Goal: Complete application form: Complete application form

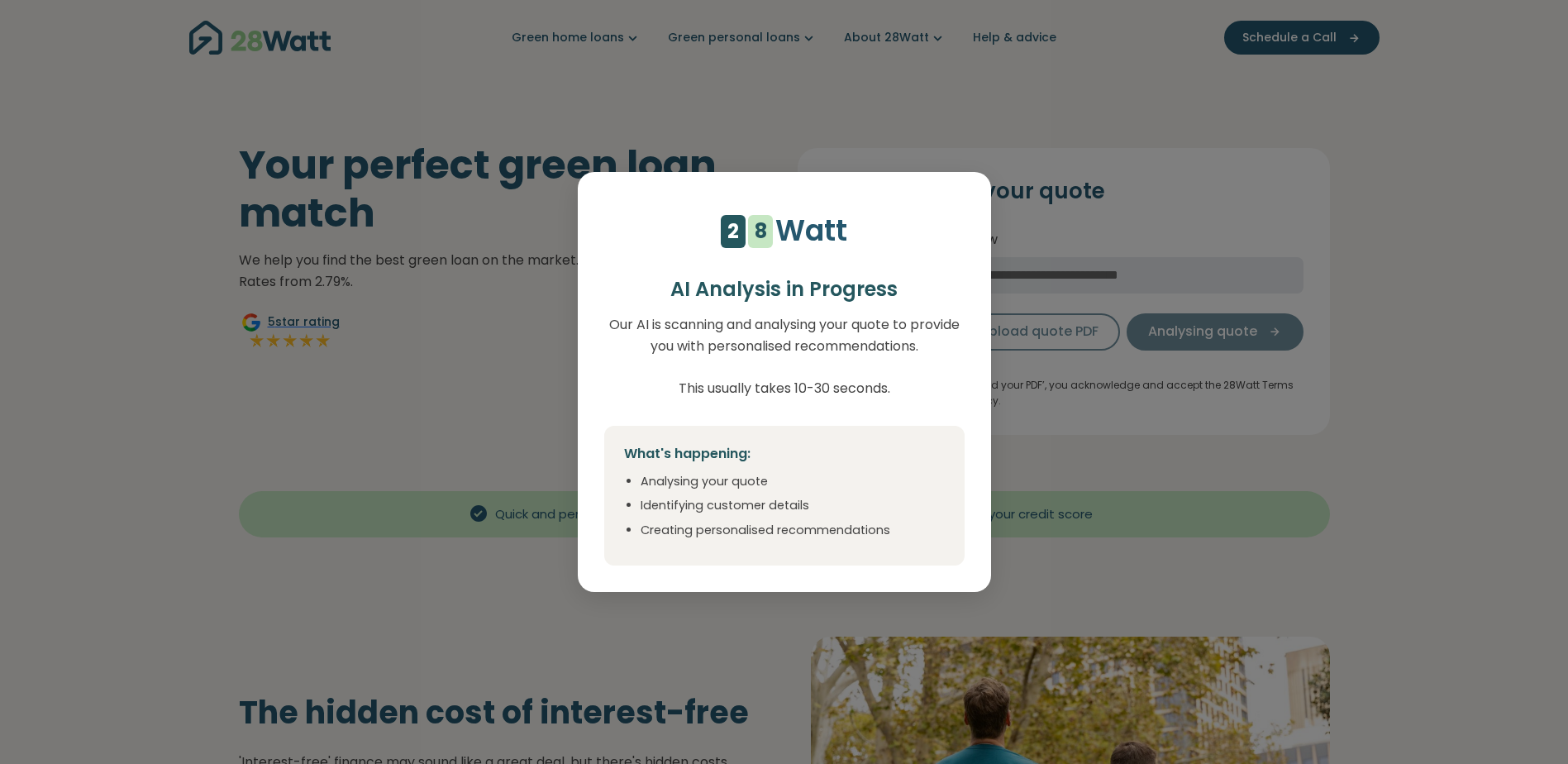
select select "***"
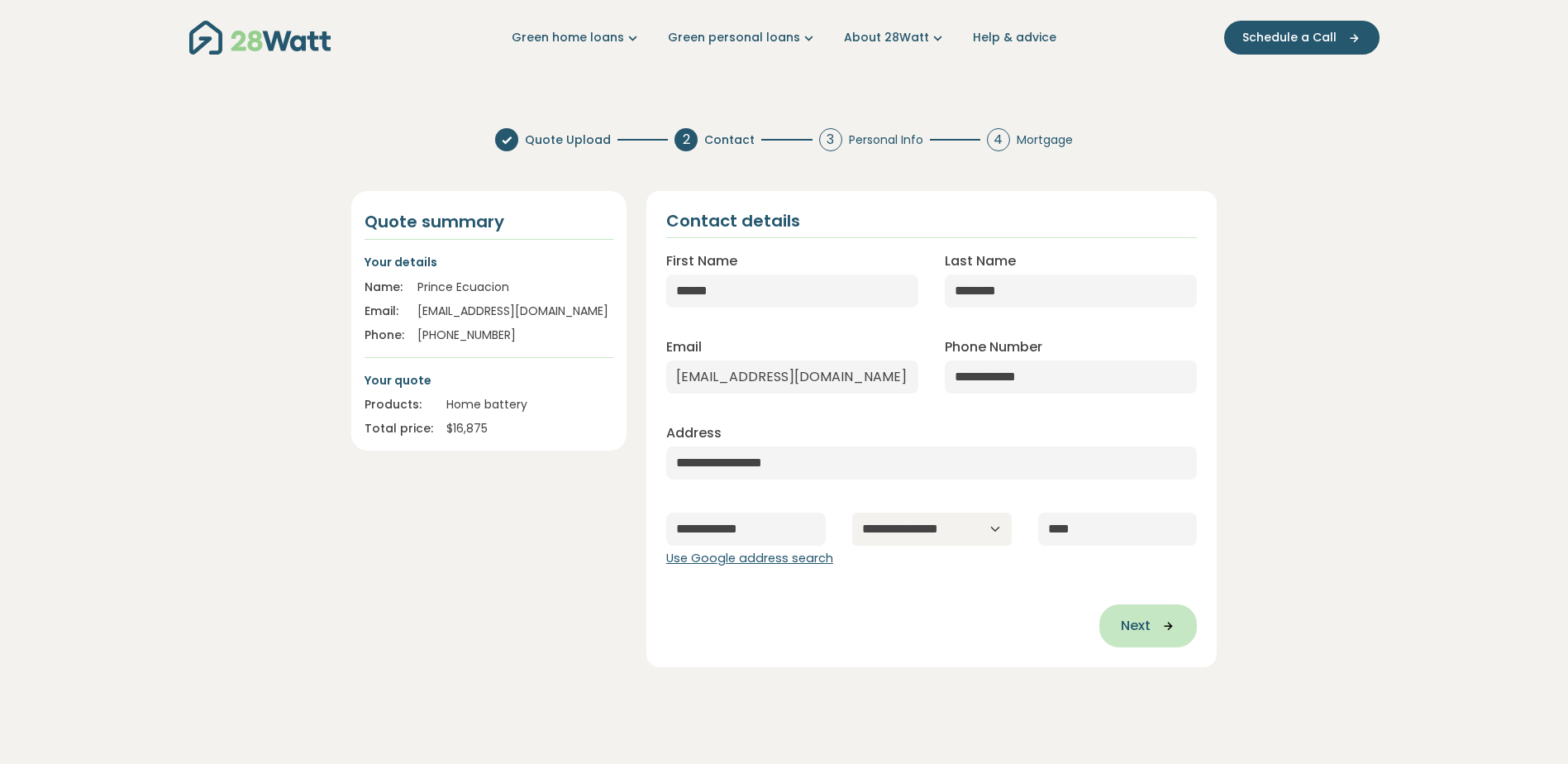
click at [1145, 632] on span "Next" at bounding box center [1135, 626] width 30 height 19
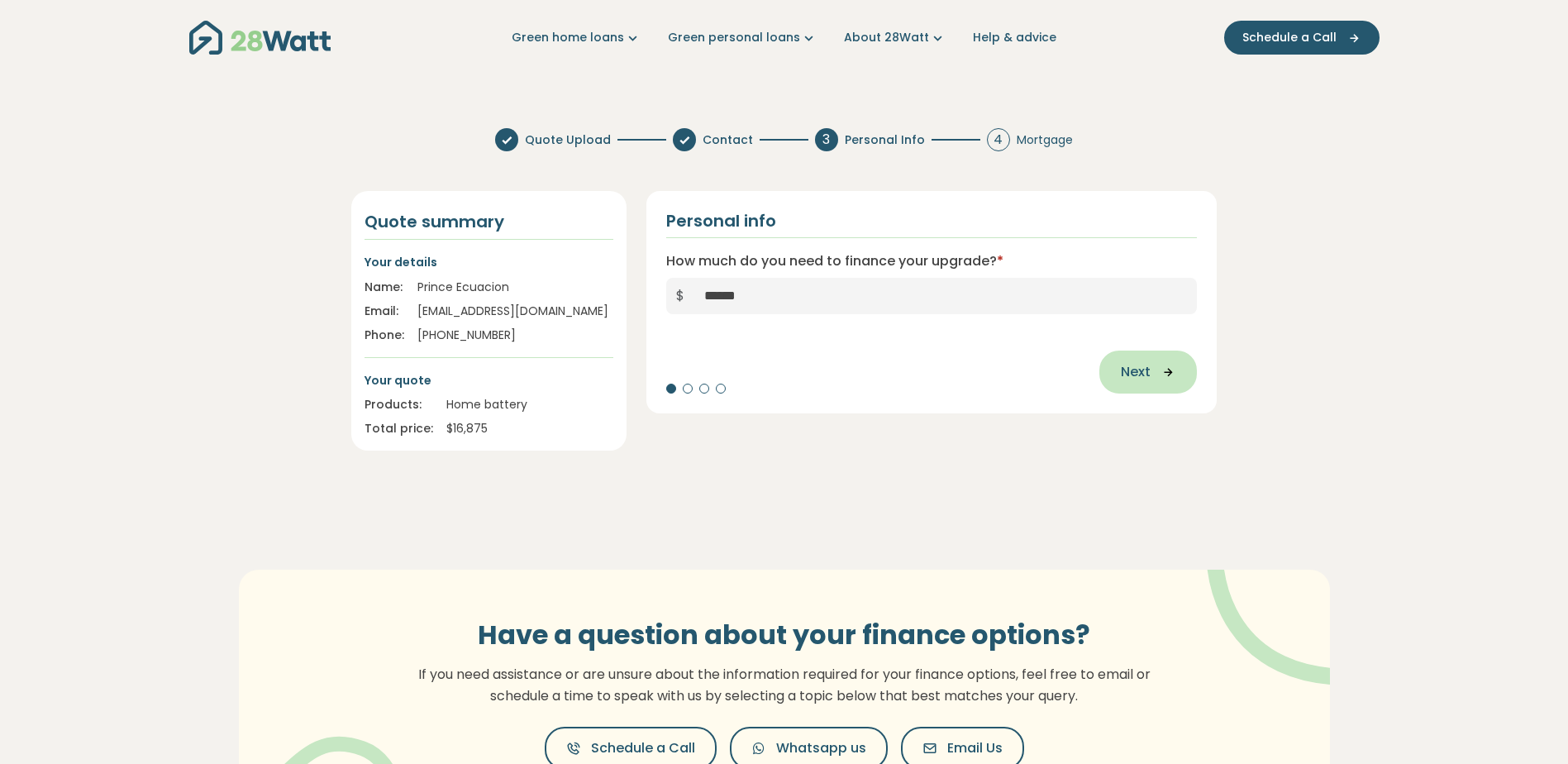
click at [1167, 369] on icon "button" at bounding box center [1163, 371] width 25 height 15
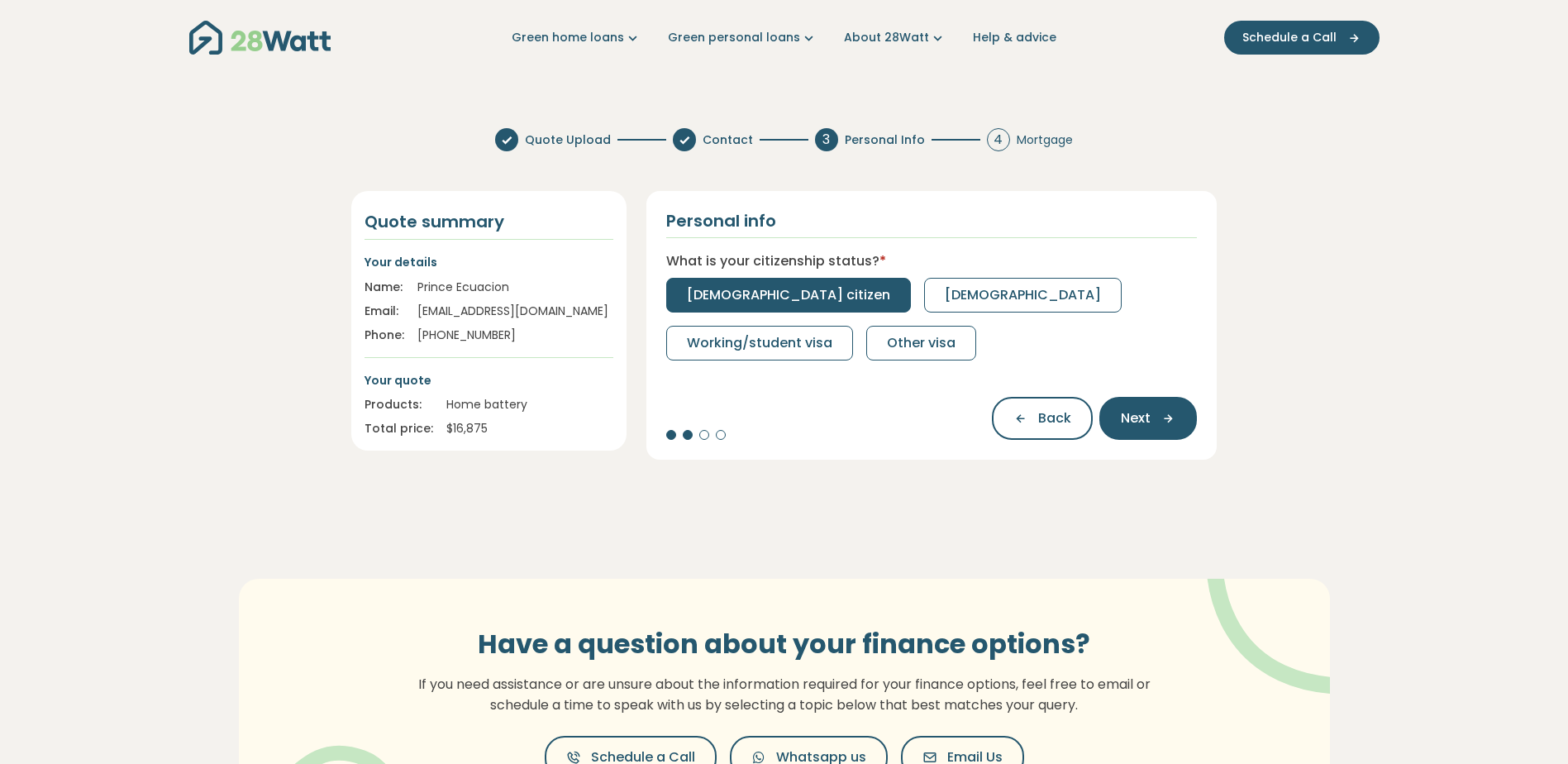
click at [767, 295] on span "[DEMOGRAPHIC_DATA] citizen" at bounding box center [788, 295] width 203 height 19
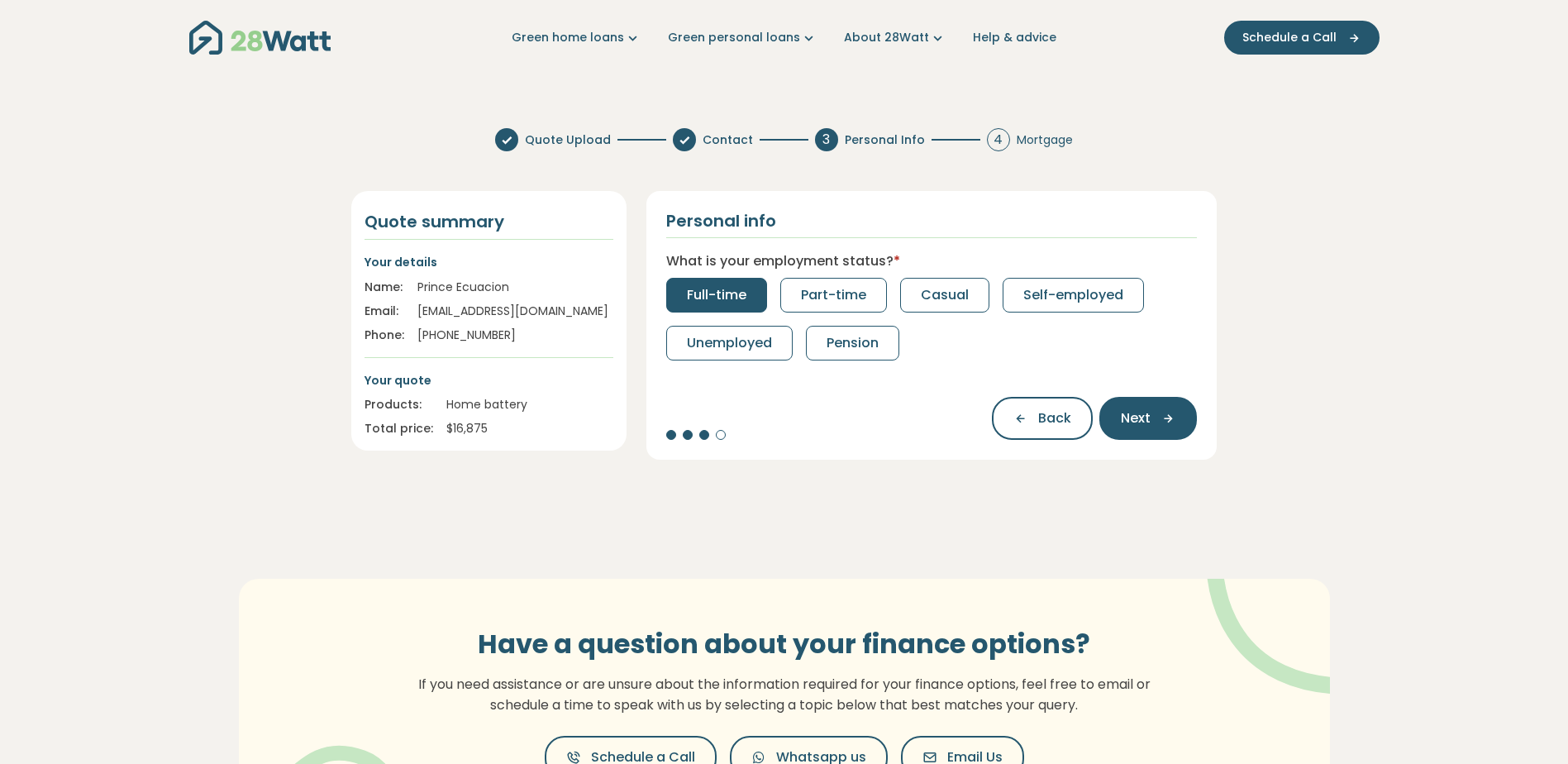
click at [706, 296] on span "Full-time" at bounding box center [716, 295] width 59 height 19
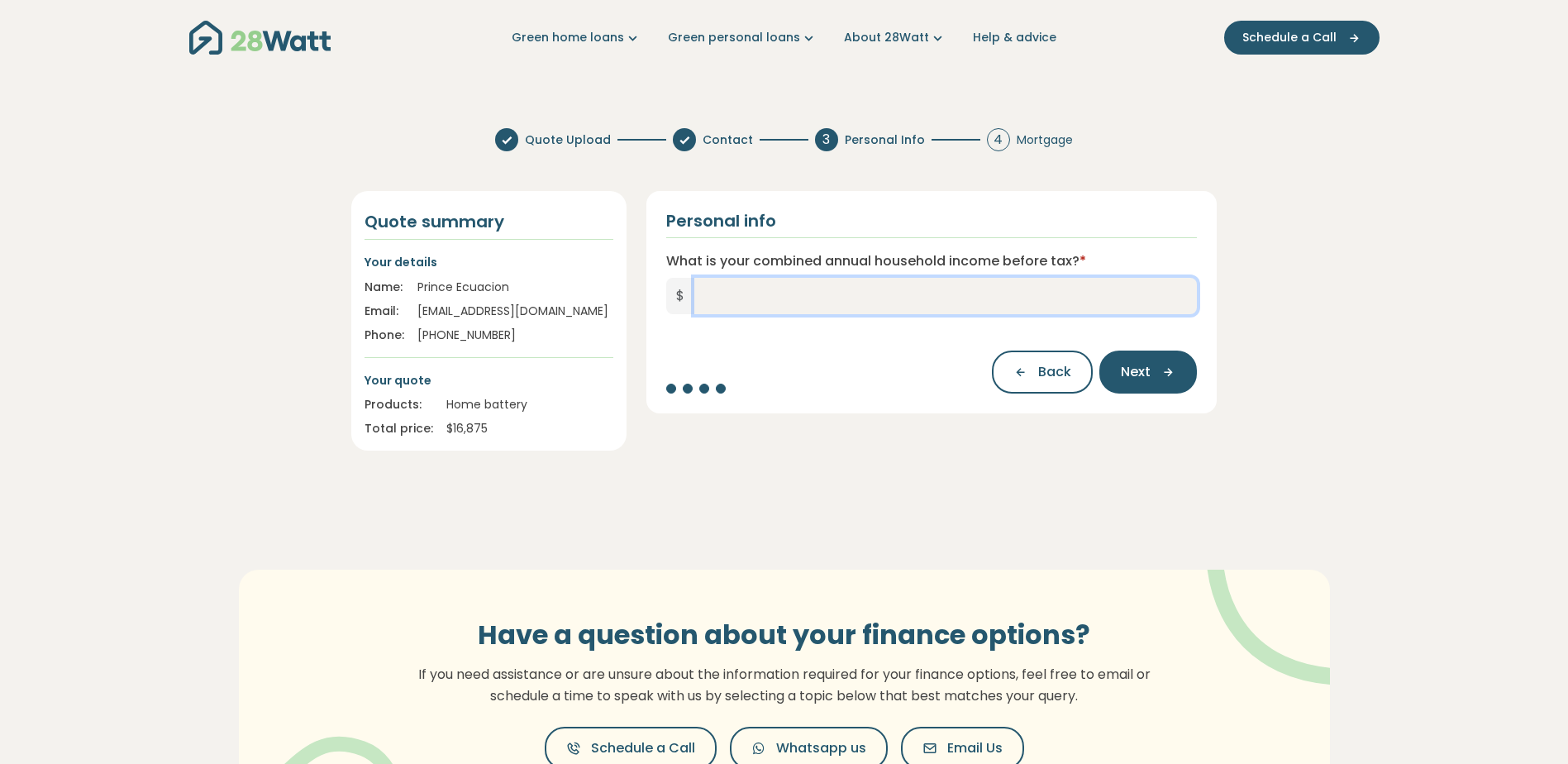
click at [986, 308] on input "What is your combined annual household income before tax? *" at bounding box center [945, 295] width 503 height 36
type input "*******"
click at [1158, 383] on button "Next" at bounding box center [1147, 372] width 97 height 43
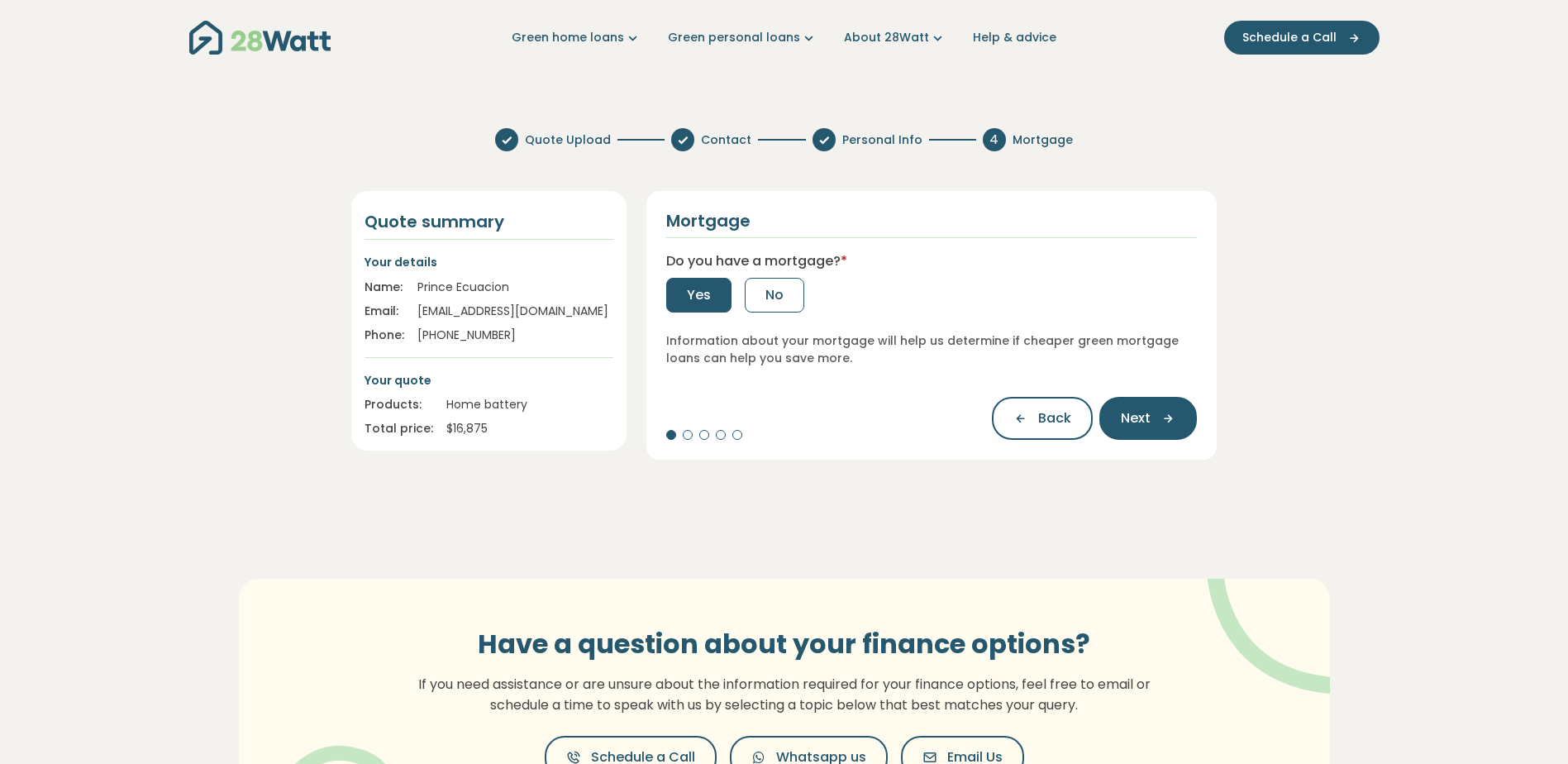
click at [725, 291] on button "Yes" at bounding box center [699, 295] width 65 height 35
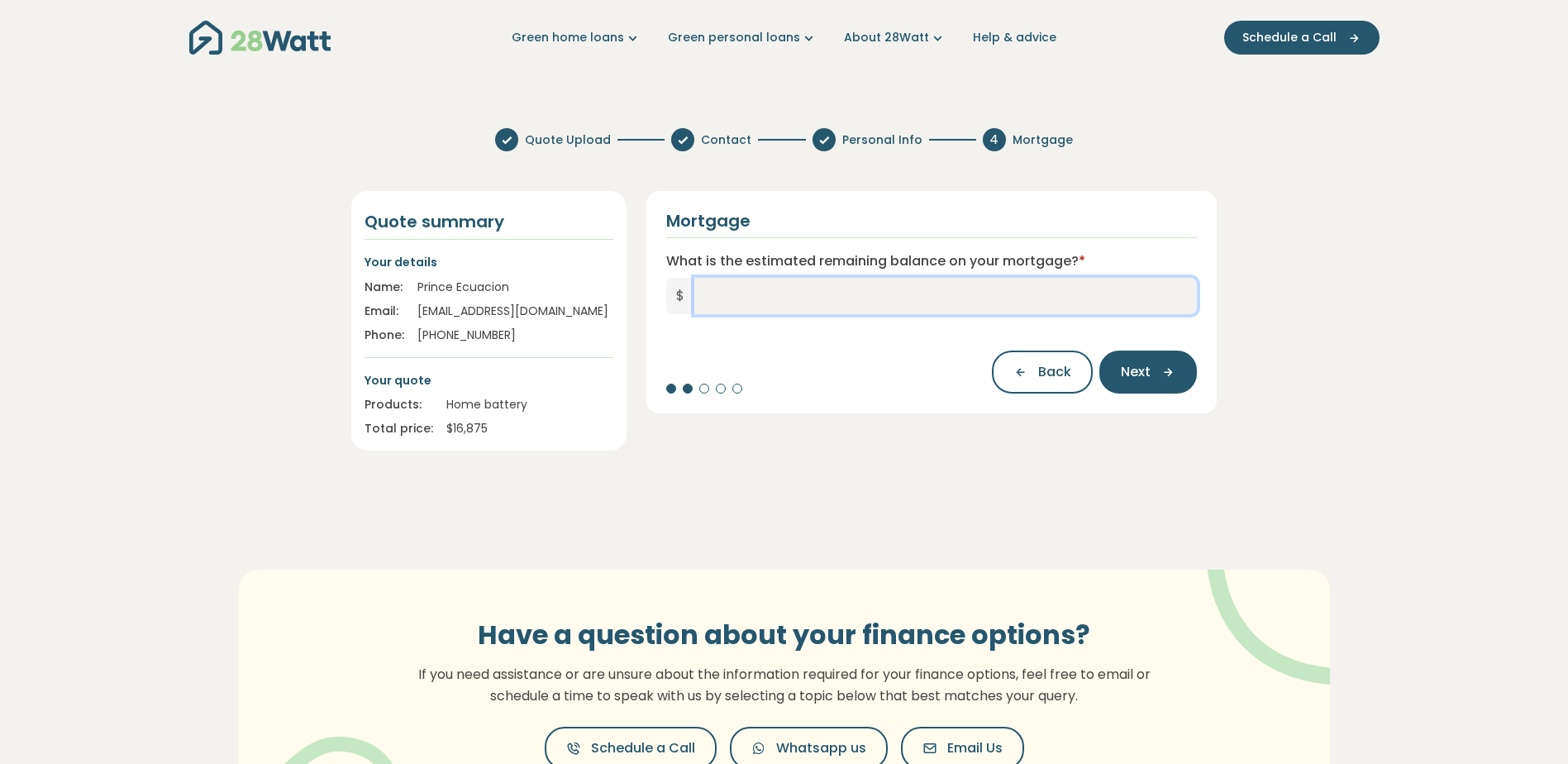
click at [959, 301] on input "What is the estimated remaining balance on your mortgage? *" at bounding box center [945, 295] width 503 height 36
type input "*******"
click at [1148, 353] on button "Next" at bounding box center [1147, 372] width 97 height 43
click at [916, 292] on input "What is your current interest rate? *" at bounding box center [932, 295] width 531 height 36
type input "*"
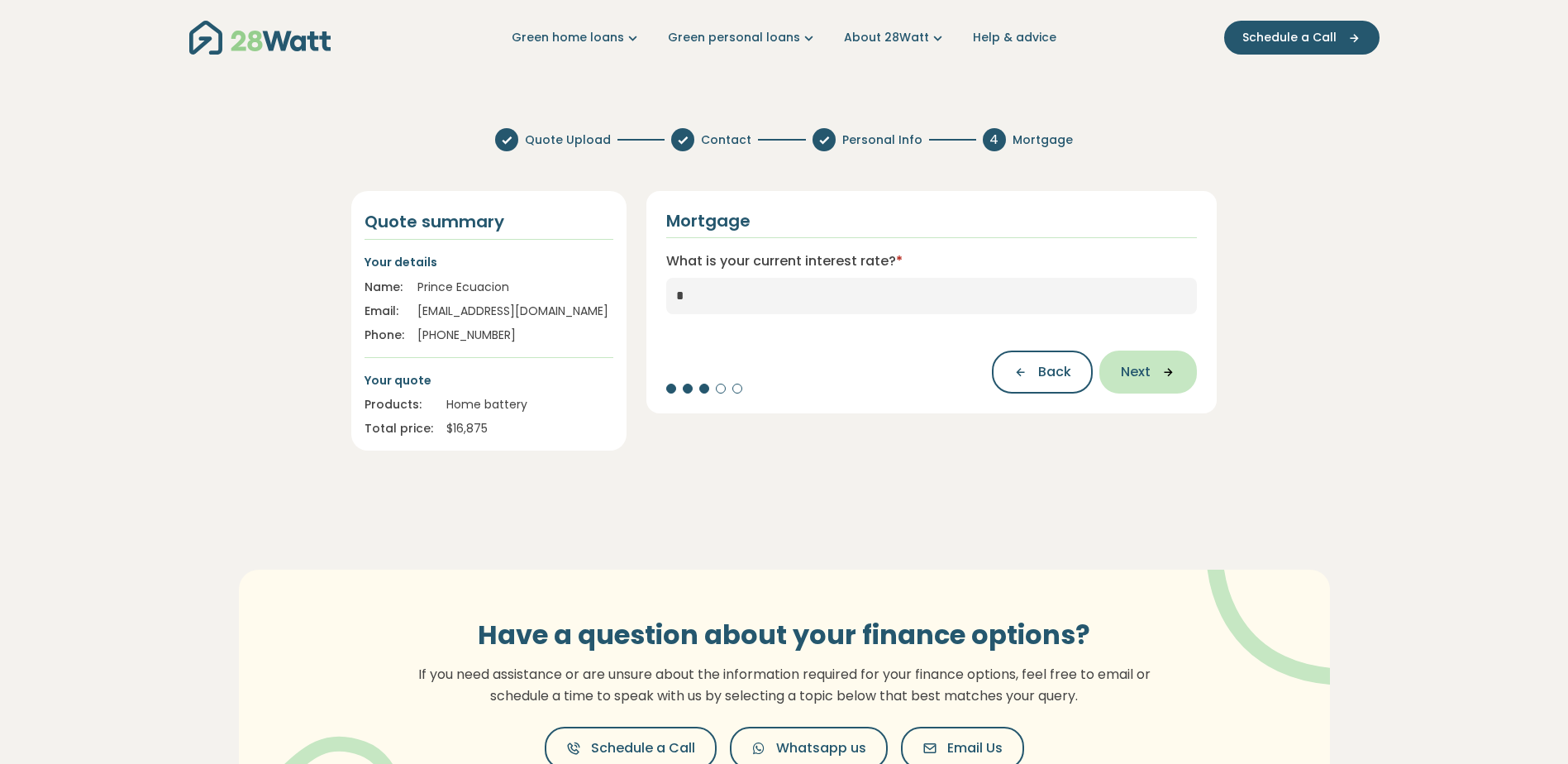
click at [1140, 369] on span "Next" at bounding box center [1135, 372] width 30 height 19
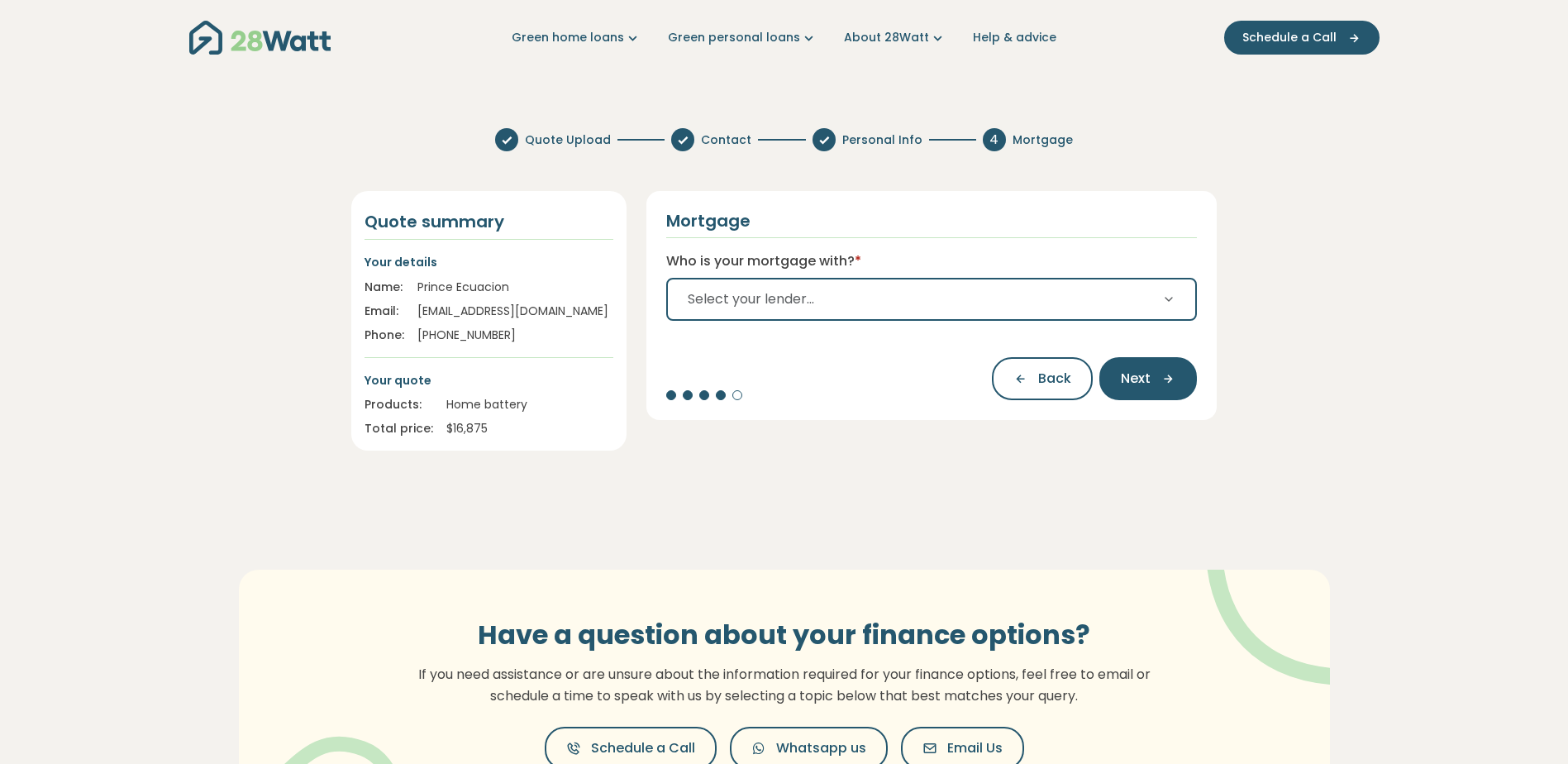
click at [995, 315] on button "Select your lender..." at bounding box center [932, 299] width 531 height 43
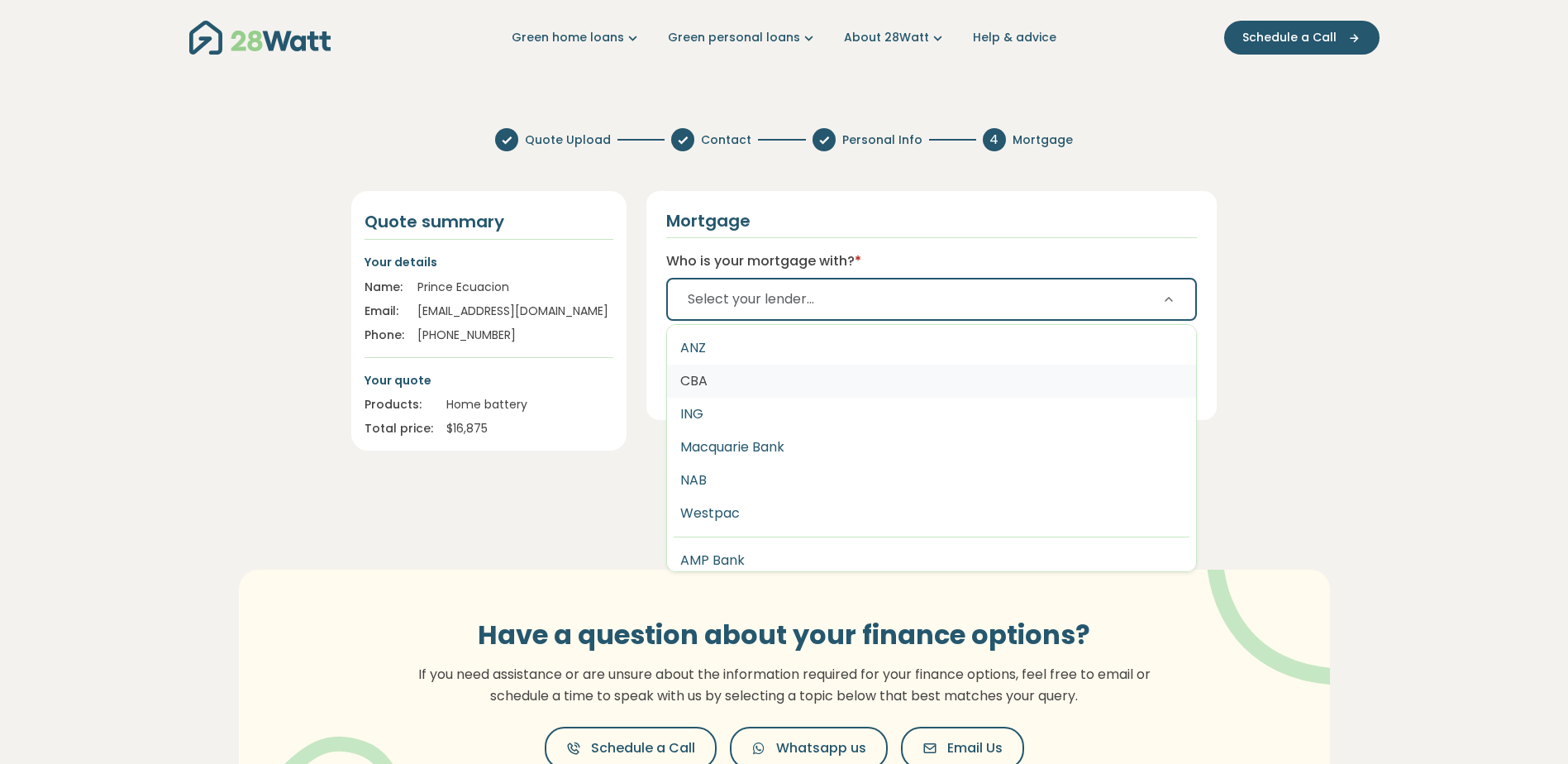
click at [849, 380] on button "CBA" at bounding box center [931, 381] width 529 height 33
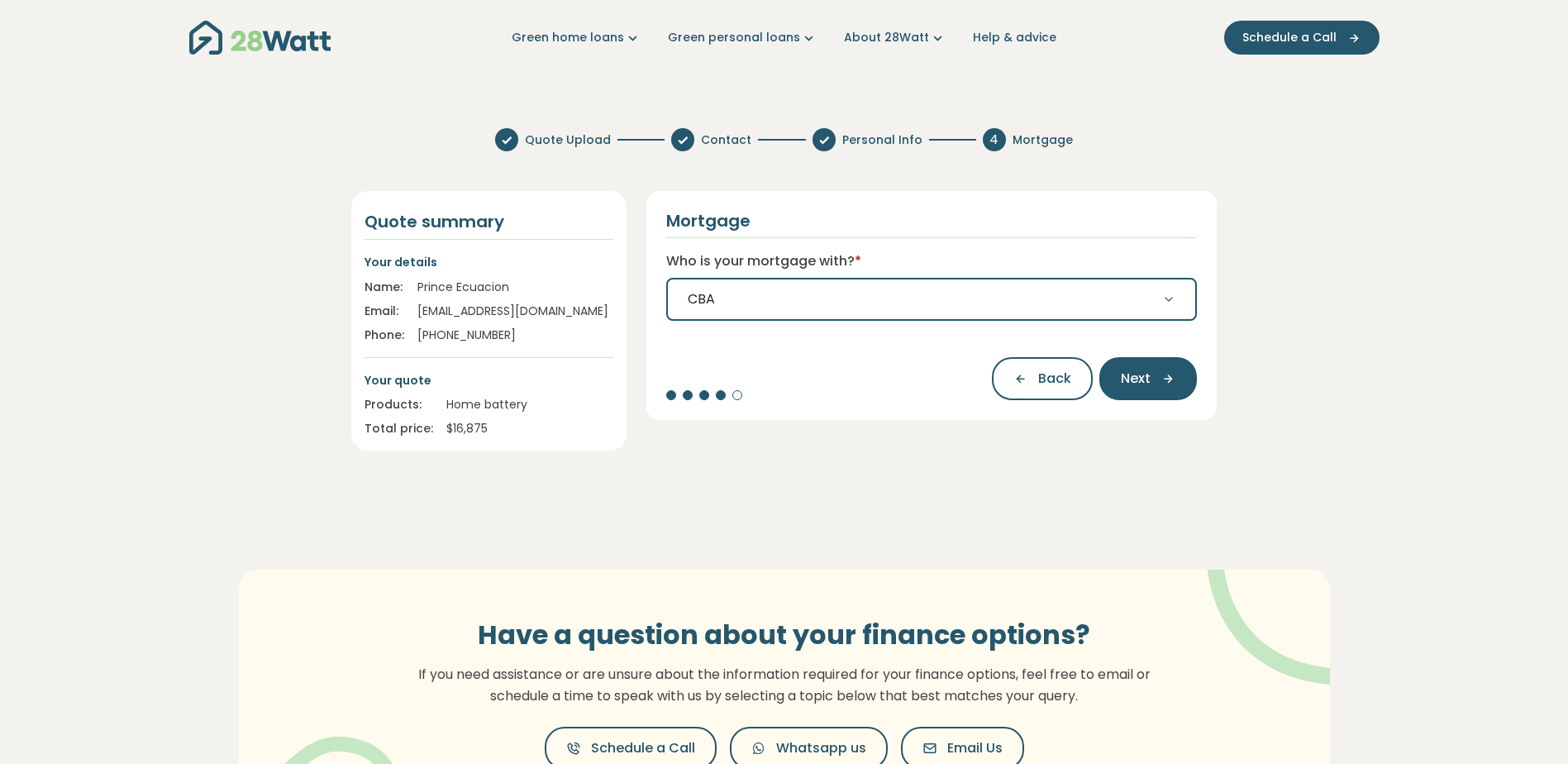
click at [1165, 375] on icon "button" at bounding box center [1163, 378] width 25 height 15
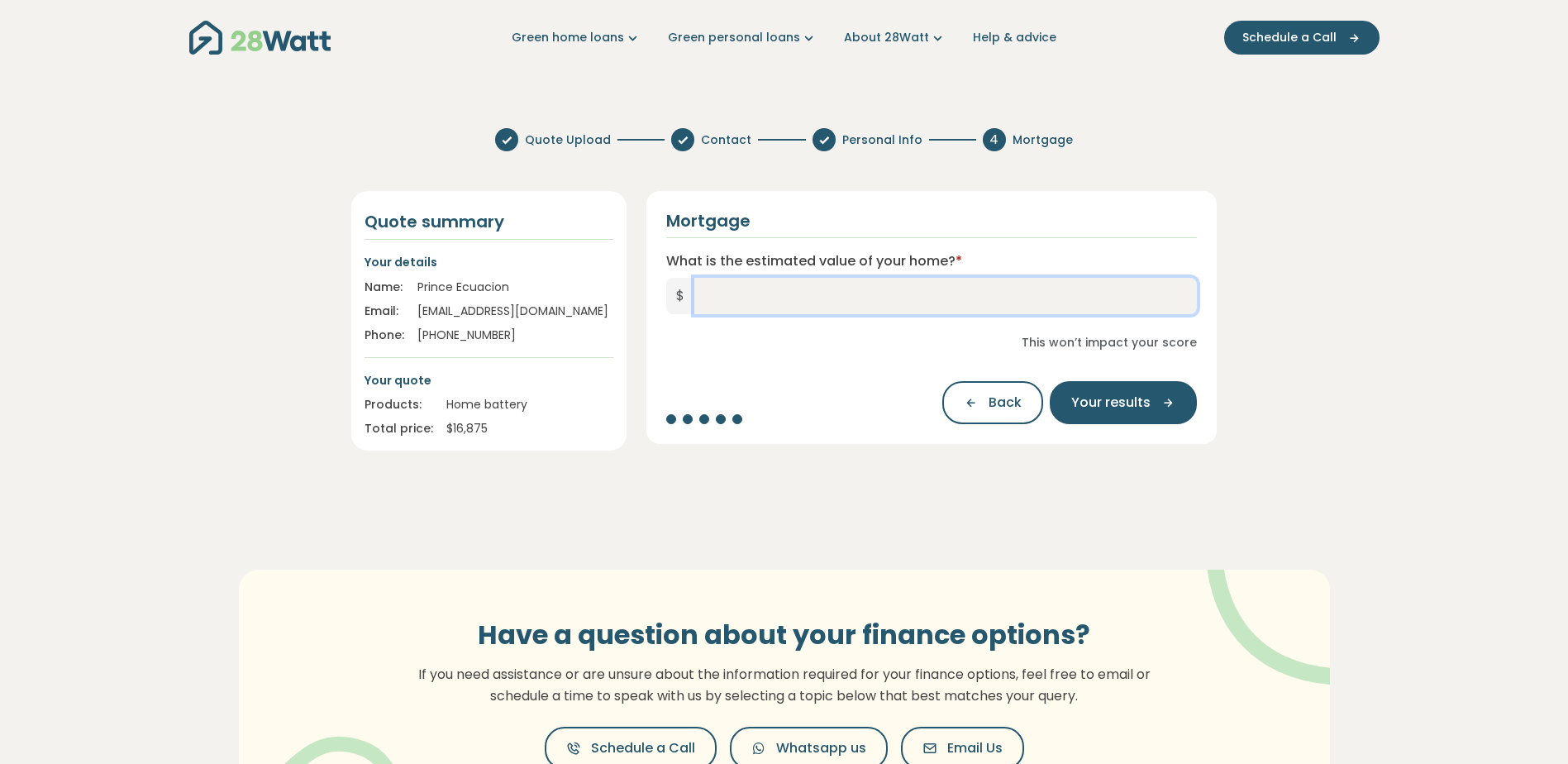
click at [1040, 301] on input "What is the estimated value of your home? *" at bounding box center [945, 295] width 503 height 36
type input "*********"
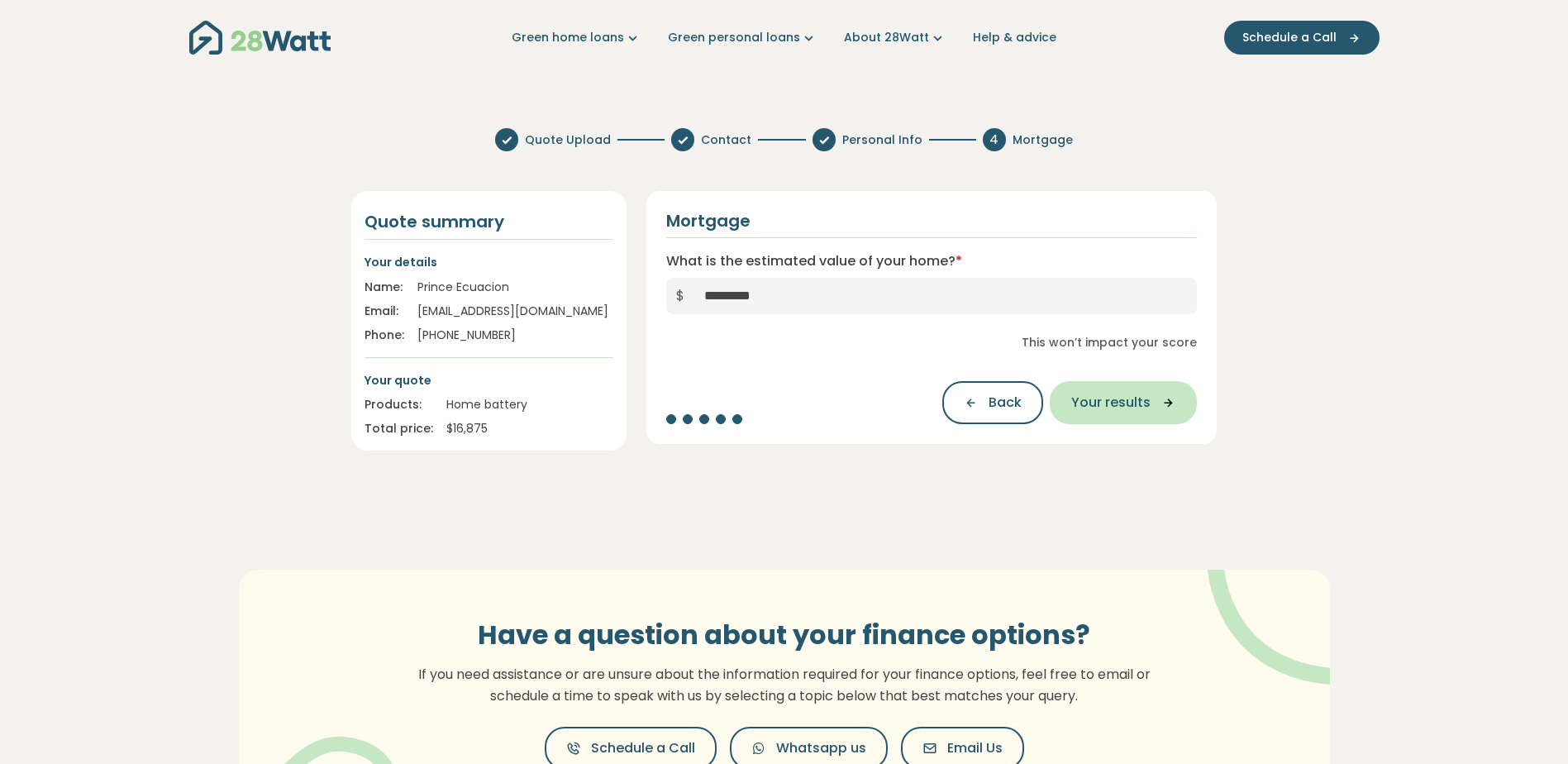
click at [1104, 388] on button "Your results" at bounding box center [1122, 402] width 147 height 43
